Goal: Book appointment/travel/reservation

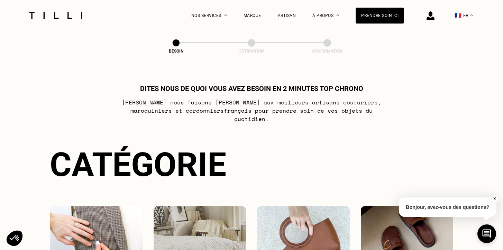
select select "FR"
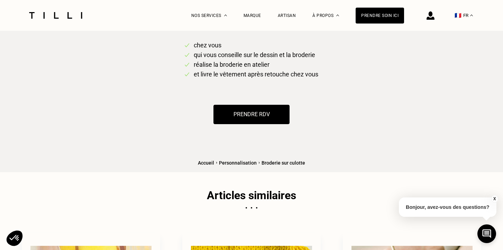
scroll to position [569, 0]
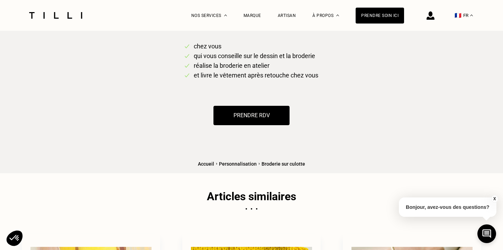
select select "FR"
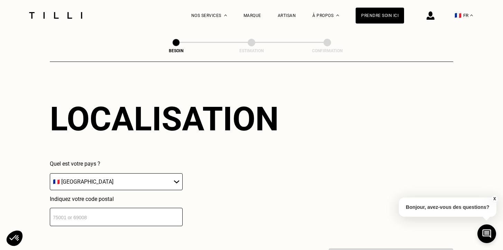
scroll to position [614, 0]
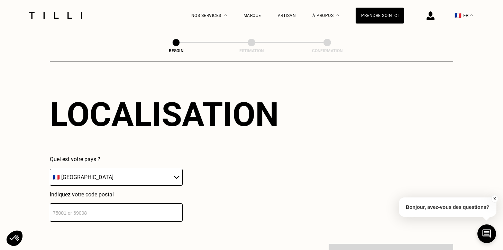
type input "75003"
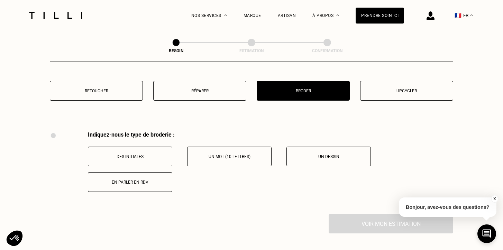
scroll to position [903, 0]
click at [221, 151] on button "Un mot (10 lettres)" at bounding box center [229, 156] width 84 height 20
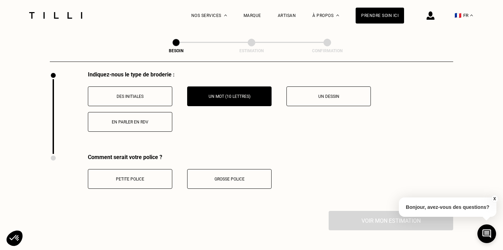
scroll to position [978, 0]
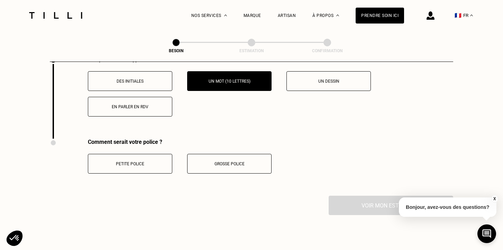
click at [147, 154] on button "Petite police" at bounding box center [130, 164] width 84 height 20
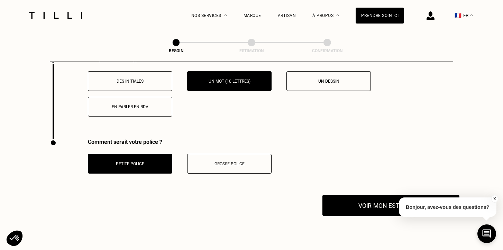
click at [341, 196] on button "Voir mon estimation" at bounding box center [391, 205] width 137 height 21
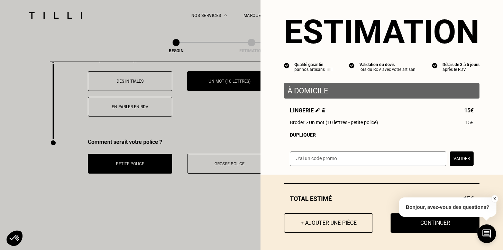
scroll to position [9, 0]
click at [331, 165] on input "text" at bounding box center [368, 159] width 156 height 15
click at [331, 160] on input "text" at bounding box center [368, 159] width 156 height 15
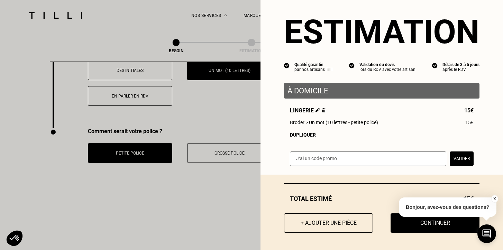
scroll to position [1003, 0]
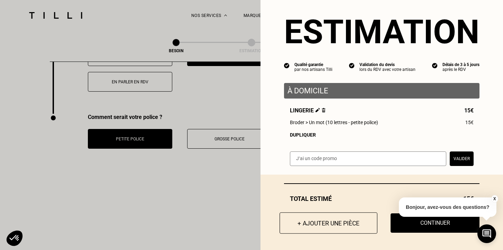
click at [321, 215] on button "+ Ajouter une pièce" at bounding box center [329, 222] width 98 height 21
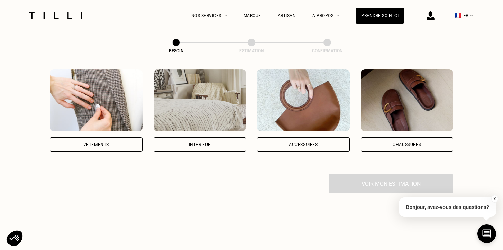
scroll to position [137, 0]
click at [101, 142] on div "Vêtements" at bounding box center [96, 144] width 26 height 4
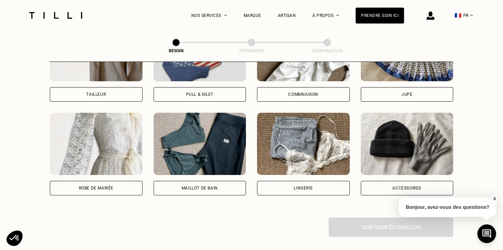
scroll to position [471, 0]
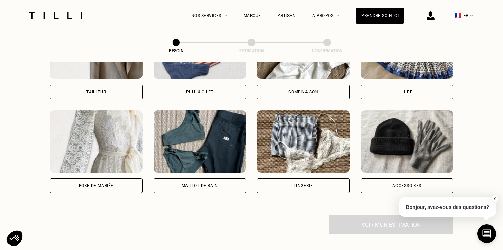
click at [287, 179] on div "Lingerie" at bounding box center [303, 186] width 93 height 15
select select "FR"
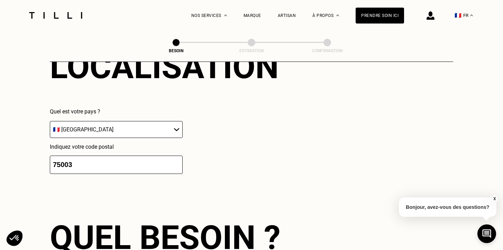
scroll to position [673, 0]
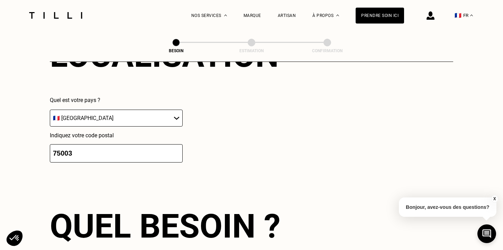
click at [146, 152] on input "75003" at bounding box center [116, 153] width 133 height 18
drag, startPoint x: 112, startPoint y: 141, endPoint x: 65, endPoint y: 143, distance: 46.8
click at [65, 144] on input "75003" at bounding box center [116, 153] width 133 height 18
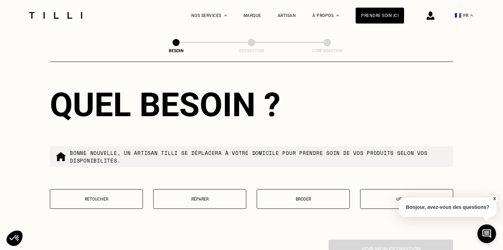
scroll to position [823, 0]
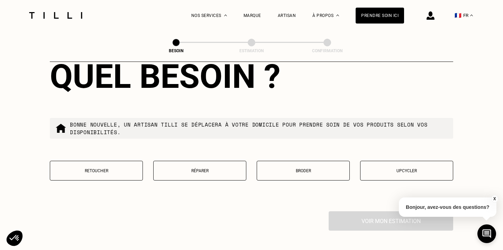
type input "75018"
click at [337, 169] on p "Broder" at bounding box center [303, 171] width 85 height 5
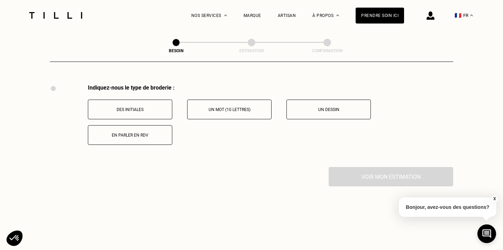
scroll to position [943, 0]
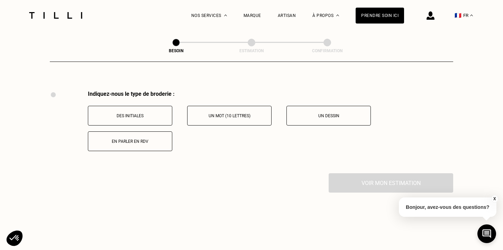
drag, startPoint x: 247, startPoint y: 108, endPoint x: 244, endPoint y: 107, distance: 4.2
click at [247, 114] on p "Un mot (10 lettres)" at bounding box center [229, 116] width 77 height 5
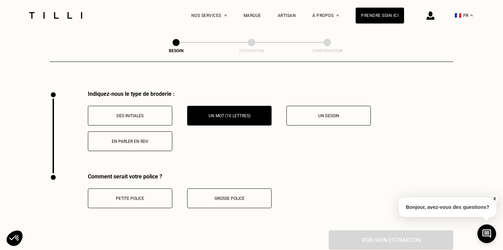
click at [152, 189] on button "Petite police" at bounding box center [130, 199] width 84 height 20
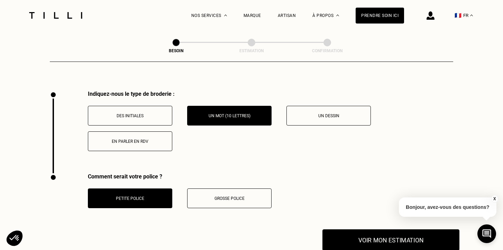
click at [353, 229] on button "Voir mon estimation" at bounding box center [391, 239] width 137 height 21
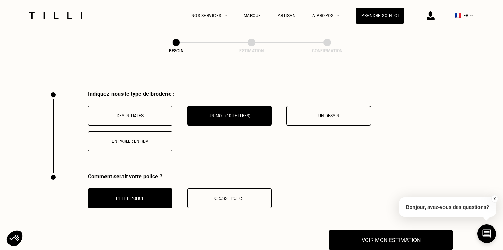
click at [494, 197] on button "X" at bounding box center [494, 199] width 7 height 8
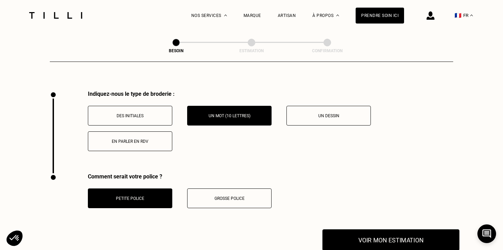
click at [375, 234] on button "Voir mon estimation" at bounding box center [391, 239] width 137 height 21
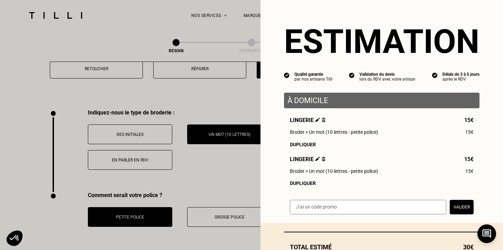
scroll to position [929, 0]
